Goal: Task Accomplishment & Management: Complete application form

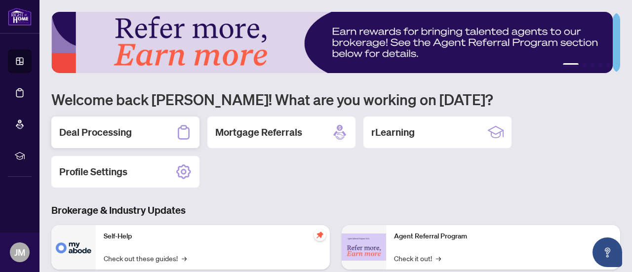
click at [107, 132] on h2 "Deal Processing" at bounding box center [95, 132] width 73 height 14
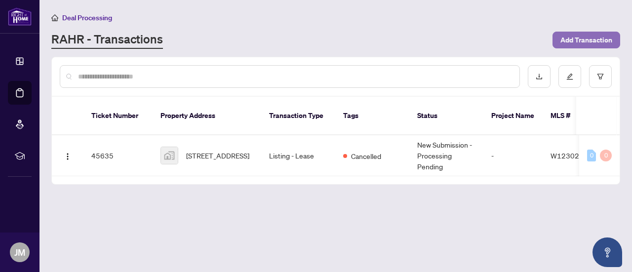
click at [574, 38] on span "Add Transaction" at bounding box center [586, 40] width 52 height 16
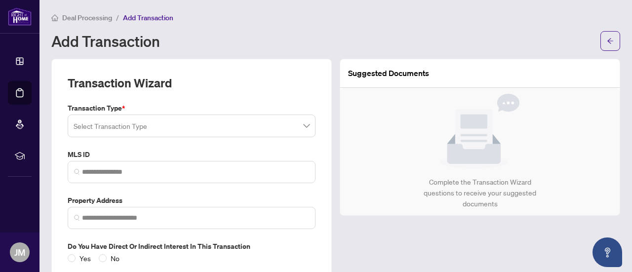
click at [303, 125] on span at bounding box center [192, 125] width 236 height 19
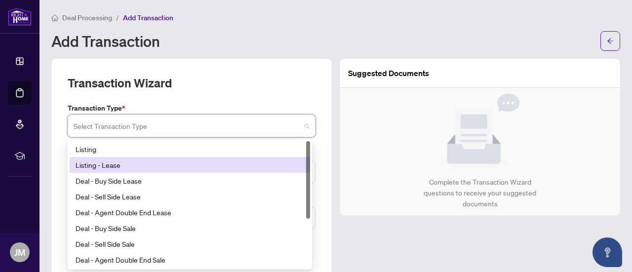
click at [126, 163] on div "Listing - Lease" at bounding box center [189, 164] width 228 height 11
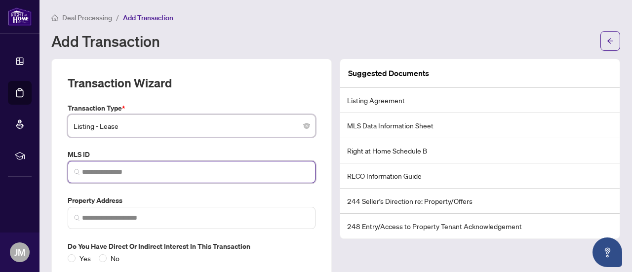
click at [131, 173] on input "search" at bounding box center [195, 172] width 227 height 10
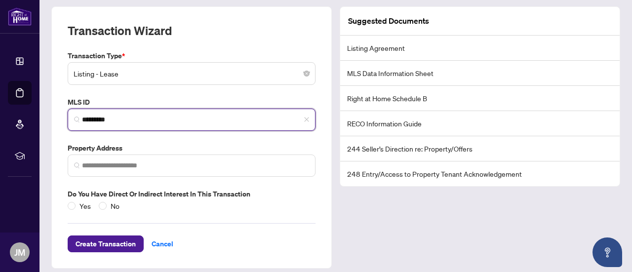
scroll to position [56, 0]
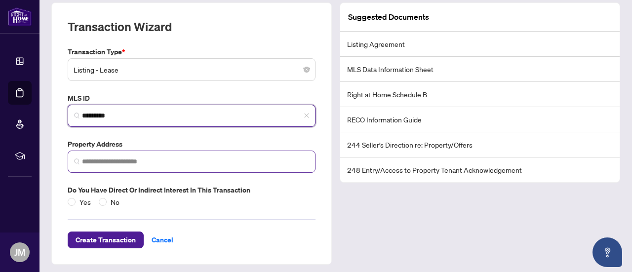
type input "*********"
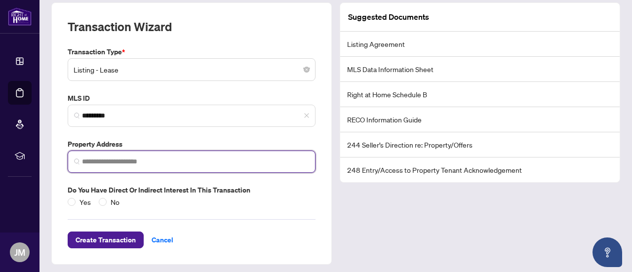
click at [121, 161] on input "search" at bounding box center [195, 161] width 227 height 10
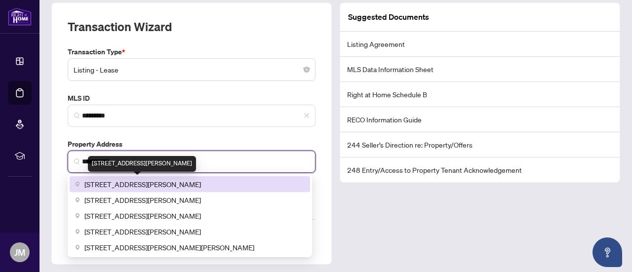
click at [130, 183] on span "75 Ellen Street, Barrie, ON, Canada" at bounding box center [142, 184] width 116 height 11
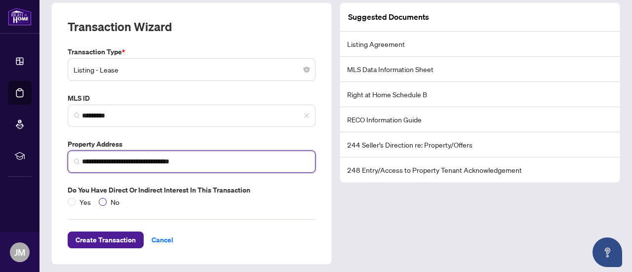
type input "**********"
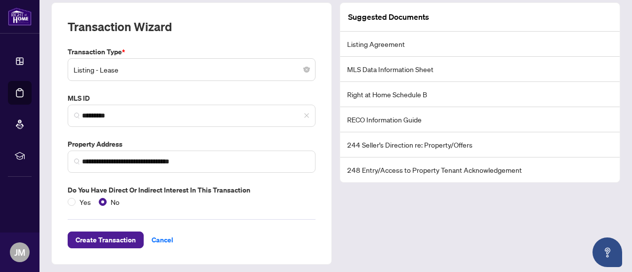
scroll to position [58, 0]
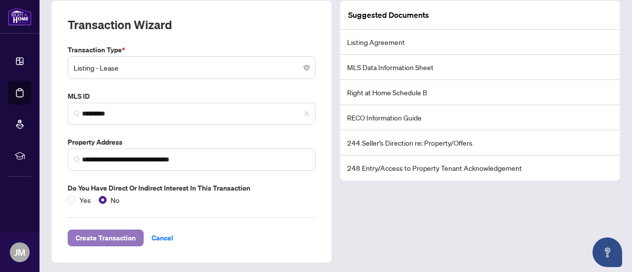
click at [109, 234] on span "Create Transaction" at bounding box center [105, 238] width 60 height 16
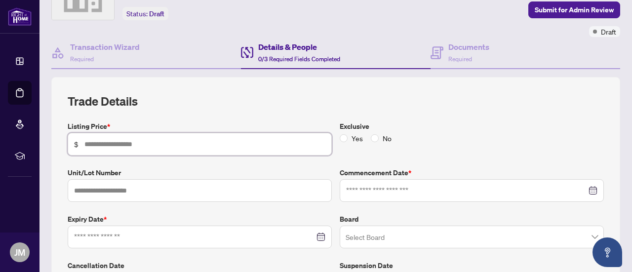
click at [99, 145] on input "text" at bounding box center [204, 144] width 241 height 11
type input "*****"
click at [94, 189] on input "text" at bounding box center [200, 190] width 264 height 23
type input "***"
click at [584, 187] on div at bounding box center [471, 190] width 251 height 11
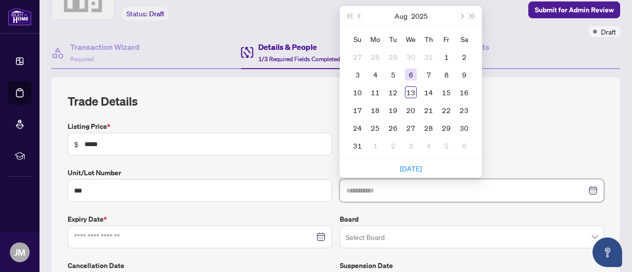
type input "**********"
click at [407, 71] on div "6" at bounding box center [411, 75] width 12 height 12
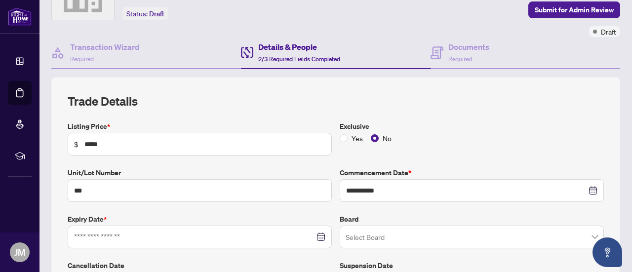
click at [316, 234] on div at bounding box center [199, 236] width 251 height 11
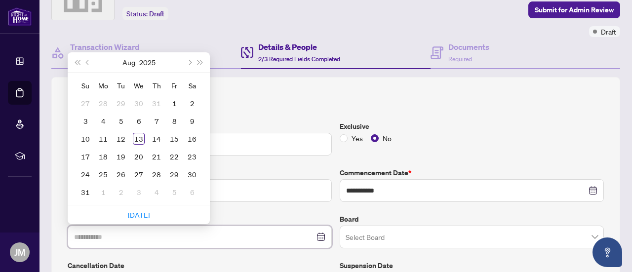
type input "**********"
click at [190, 60] on span "Next month (PageDown)" at bounding box center [189, 62] width 5 height 5
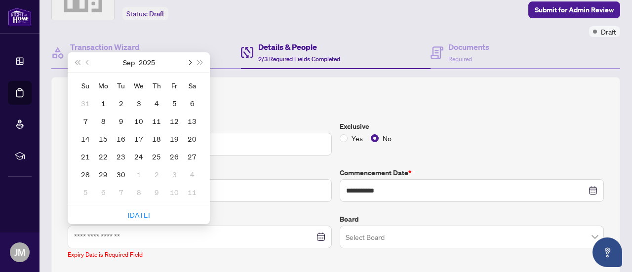
click at [190, 60] on span "Next month (PageDown)" at bounding box center [189, 62] width 5 height 5
type input "**********"
click at [139, 171] on div "31" at bounding box center [139, 174] width 12 height 12
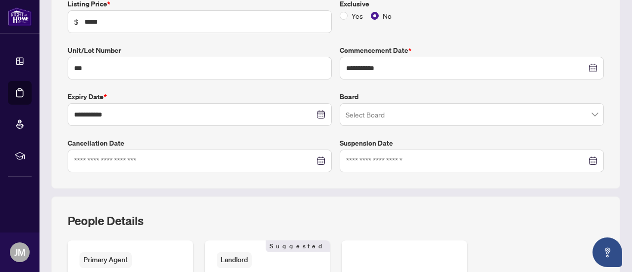
scroll to position [182, 0]
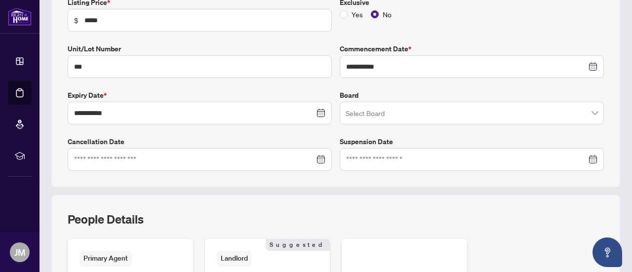
click at [587, 111] on span at bounding box center [471, 113] width 252 height 19
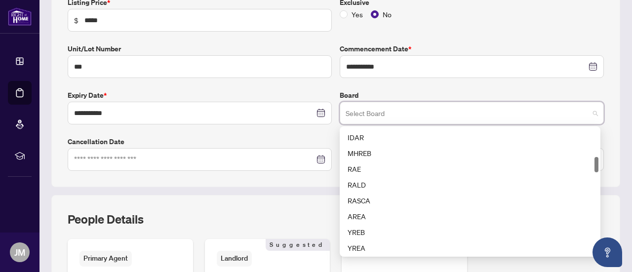
scroll to position [240, 0]
drag, startPoint x: 593, startPoint y: 133, endPoint x: 591, endPoint y: 162, distance: 29.1
click at [594, 162] on div at bounding box center [596, 164] width 4 height 15
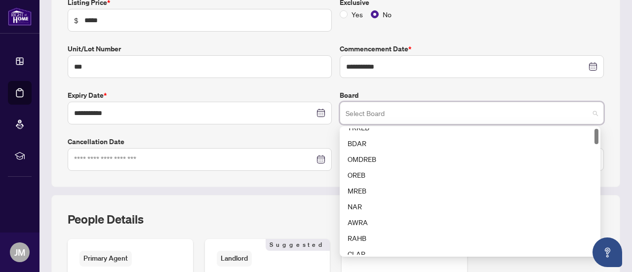
scroll to position [4, 0]
drag, startPoint x: 593, startPoint y: 160, endPoint x: 611, endPoint y: 132, distance: 33.9
click at [611, 132] on div "**********" at bounding box center [335, 70] width 568 height 234
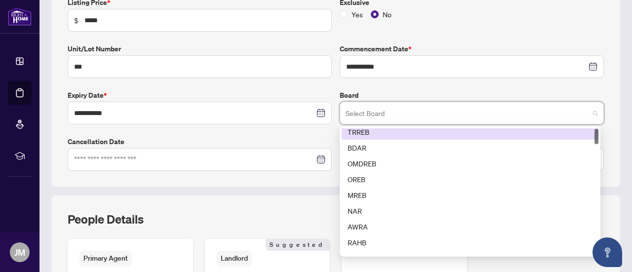
click at [362, 131] on div "TRREB" at bounding box center [469, 131] width 245 height 11
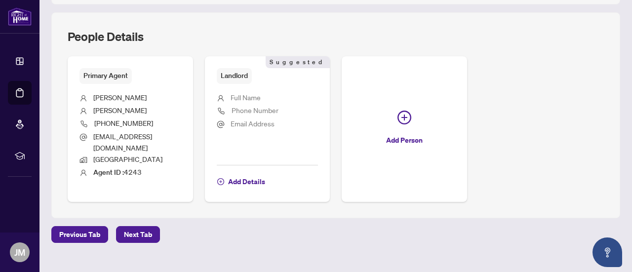
scroll to position [368, 0]
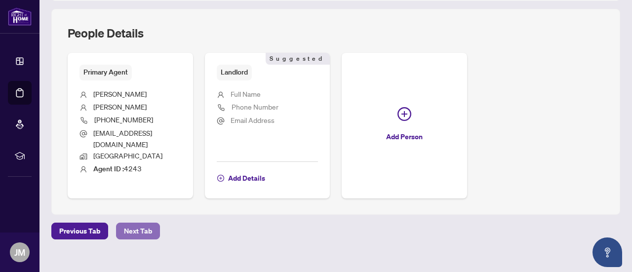
click at [141, 223] on span "Next Tab" at bounding box center [138, 231] width 28 height 16
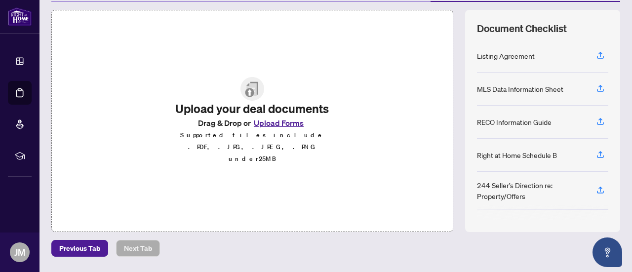
scroll to position [121, 0]
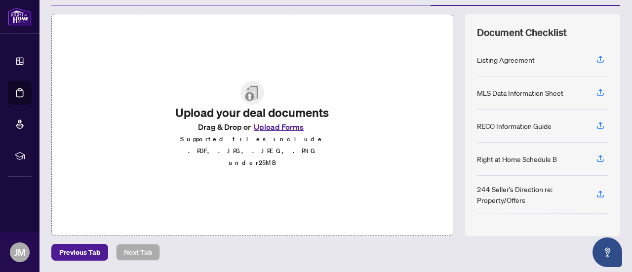
click at [265, 133] on button "Upload Forms" at bounding box center [279, 126] width 56 height 13
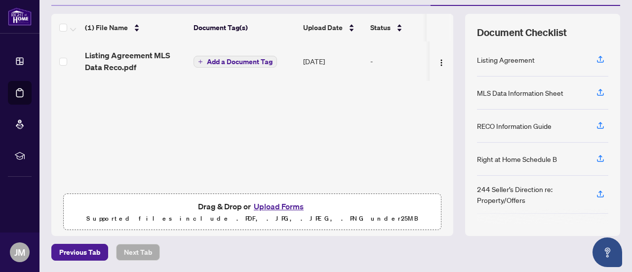
click at [278, 204] on button "Upload Forms" at bounding box center [279, 206] width 56 height 13
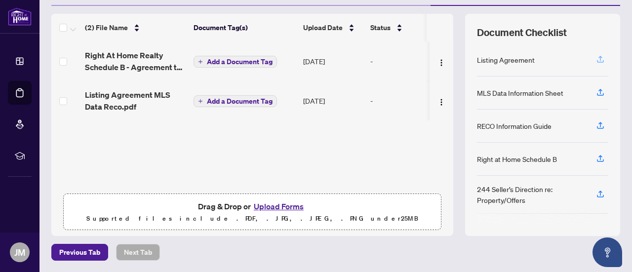
click at [598, 56] on icon "button" at bounding box center [600, 58] width 4 height 5
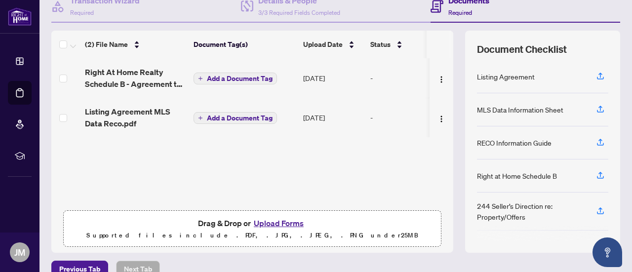
scroll to position [98, 0]
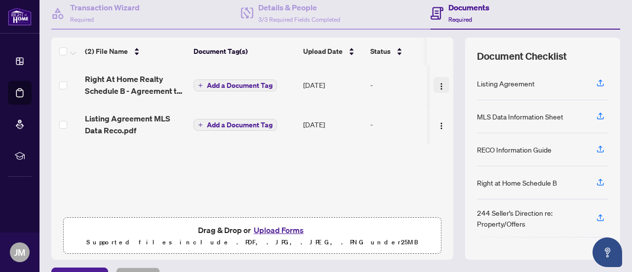
click at [437, 83] on img "button" at bounding box center [441, 86] width 8 height 8
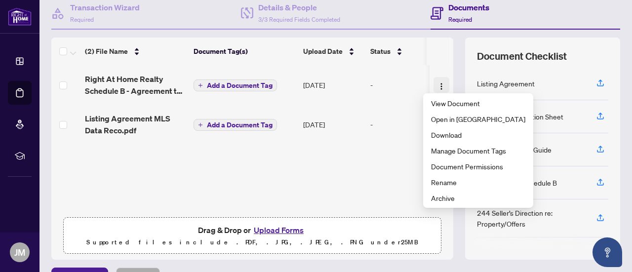
click at [437, 83] on img "button" at bounding box center [441, 86] width 8 height 8
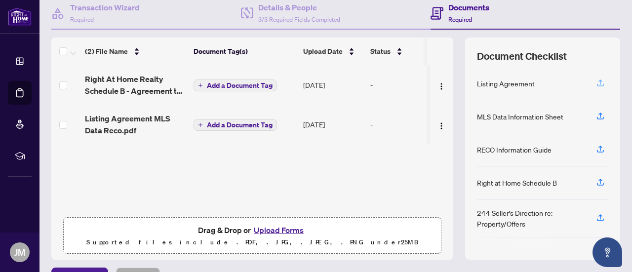
click at [598, 79] on icon "button" at bounding box center [600, 81] width 4 height 5
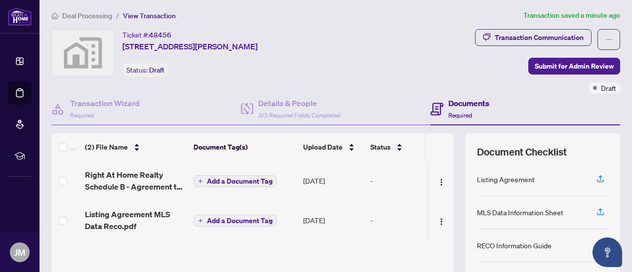
scroll to position [0, 0]
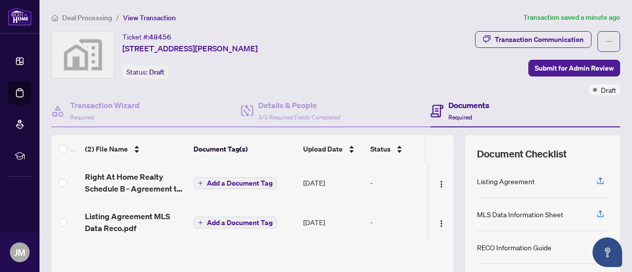
click at [201, 181] on icon "plus" at bounding box center [200, 183] width 5 height 5
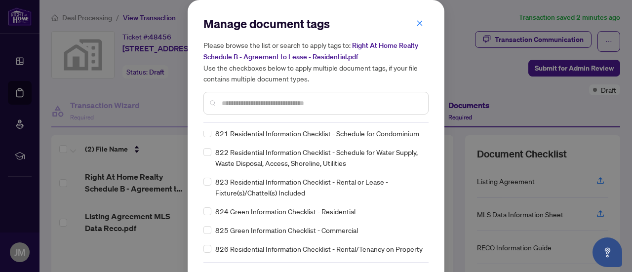
scroll to position [7035, 0]
click at [416, 21] on icon "close" at bounding box center [419, 23] width 7 height 7
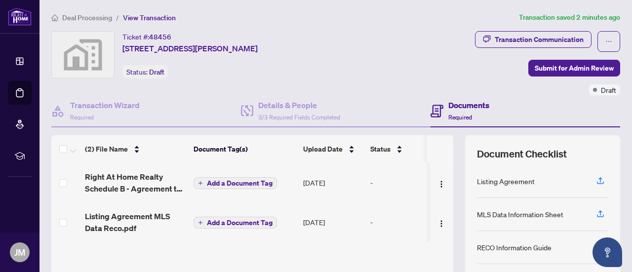
click at [200, 181] on icon "plus" at bounding box center [200, 183] width 5 height 5
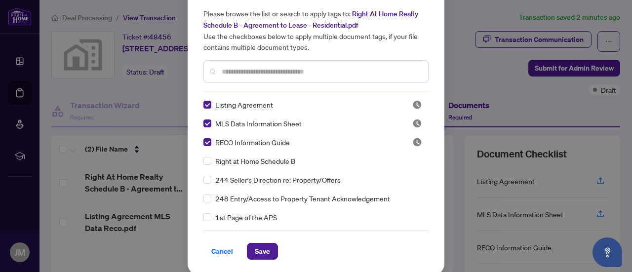
scroll to position [33, 0]
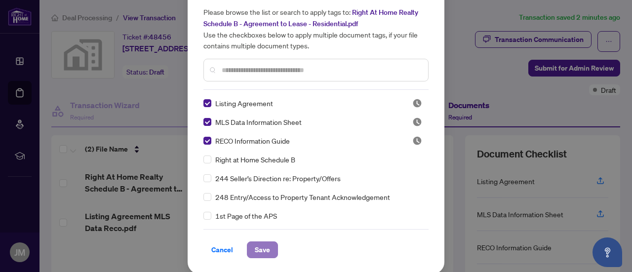
click at [259, 247] on span "Save" at bounding box center [262, 250] width 15 height 16
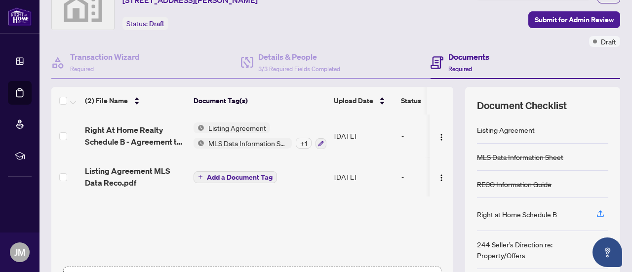
scroll to position [51, 0]
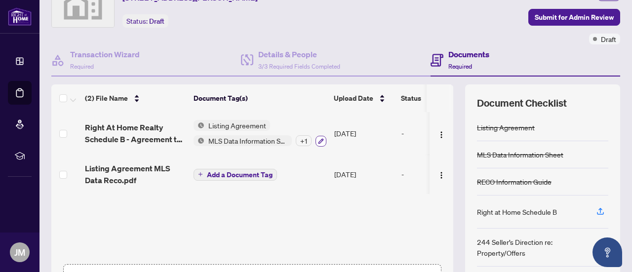
click at [319, 138] on icon "button" at bounding box center [321, 141] width 6 height 6
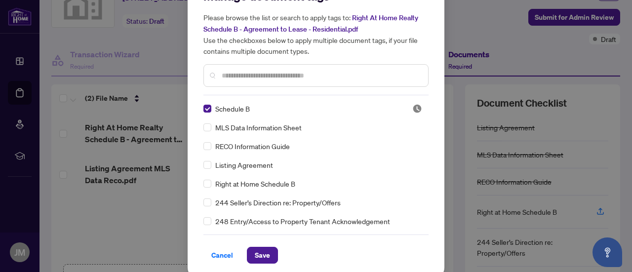
scroll to position [33, 0]
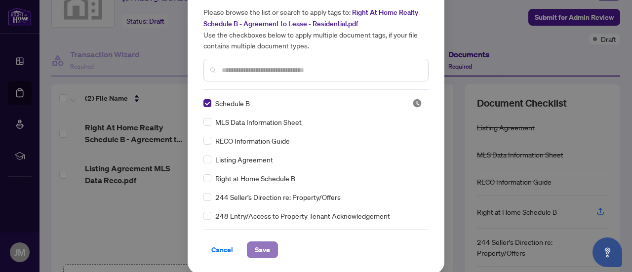
click at [259, 250] on span "Save" at bounding box center [262, 250] width 15 height 16
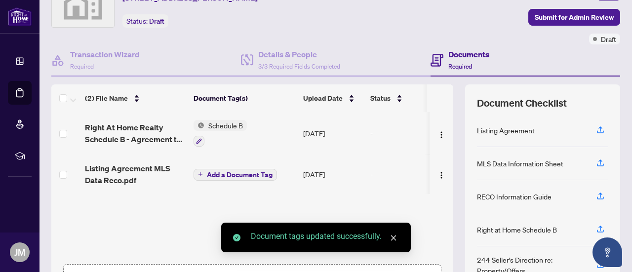
click at [198, 172] on icon "plus" at bounding box center [200, 174] width 5 height 5
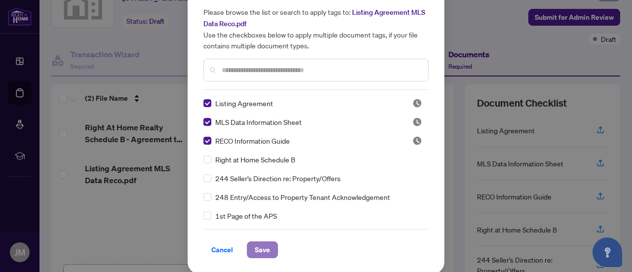
click at [255, 248] on span "Save" at bounding box center [262, 250] width 15 height 16
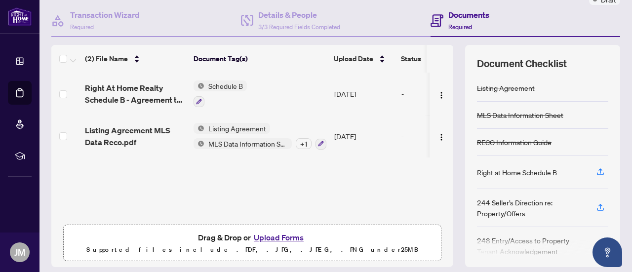
scroll to position [88, 0]
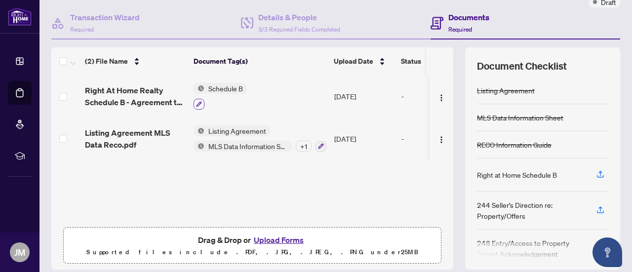
click at [198, 101] on icon "button" at bounding box center [199, 104] width 6 height 6
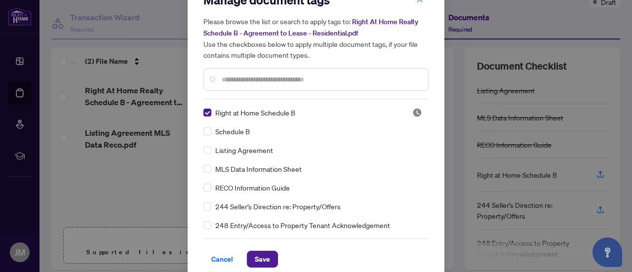
scroll to position [33, 0]
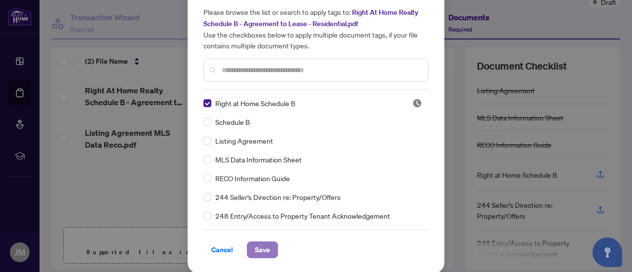
click at [259, 248] on span "Save" at bounding box center [262, 250] width 15 height 16
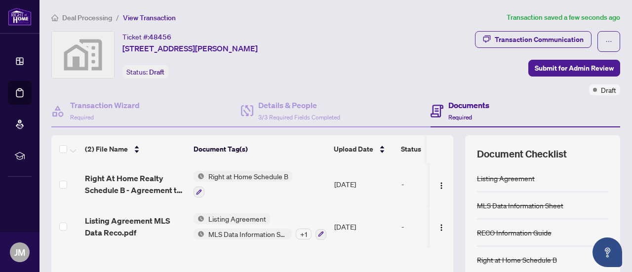
scroll to position [0, 0]
click at [557, 68] on span "Submit for Admin Review" at bounding box center [573, 68] width 79 height 16
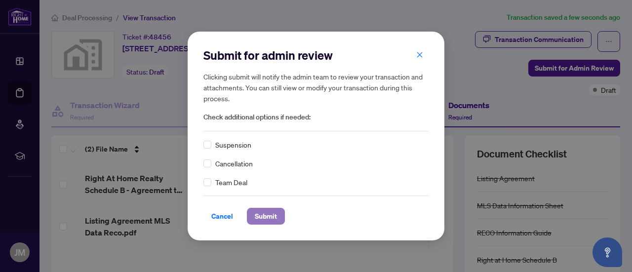
click at [263, 217] on span "Submit" at bounding box center [266, 216] width 22 height 16
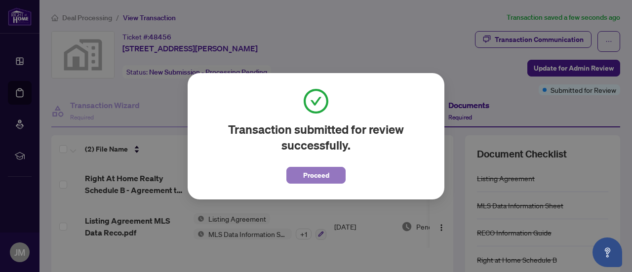
click at [314, 171] on span "Proceed" at bounding box center [316, 175] width 26 height 16
